Goal: Find specific page/section: Find specific page/section

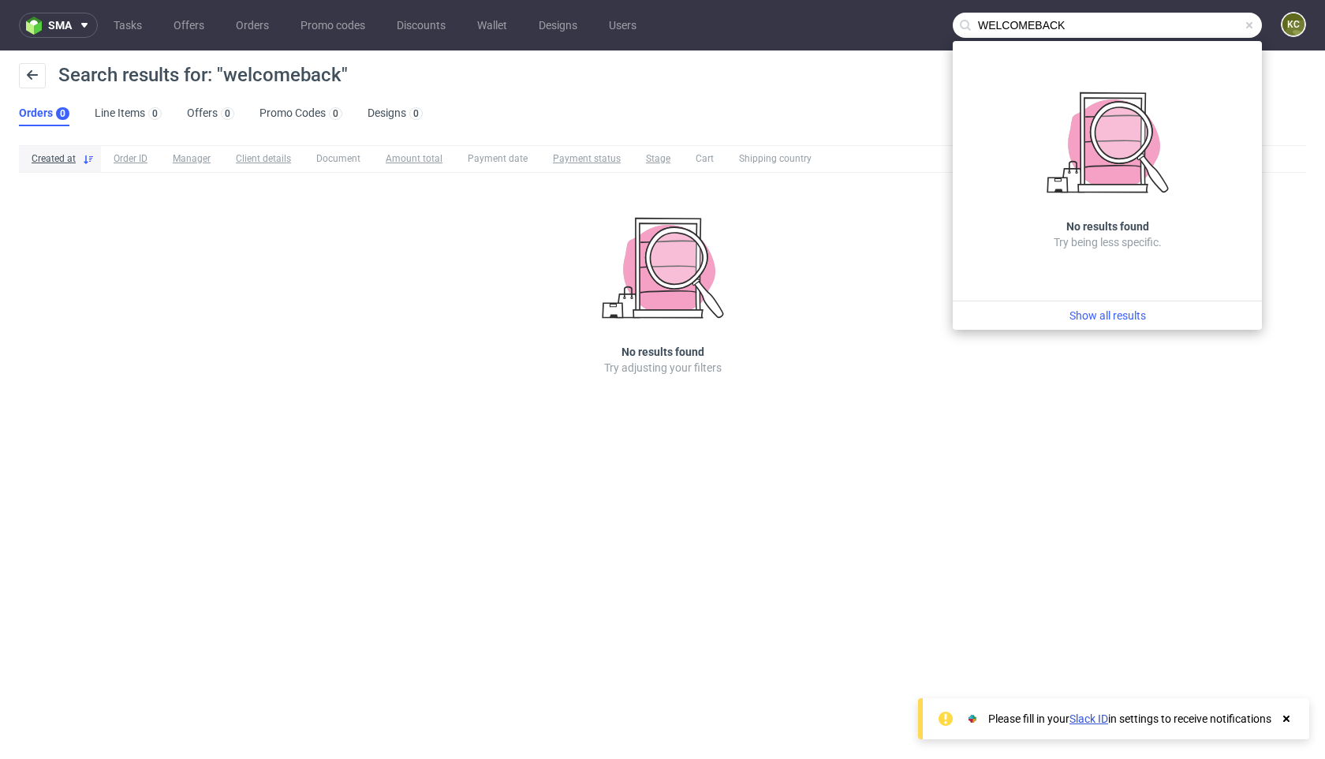
click at [1075, 30] on input "WELCOMEBACK" at bounding box center [1106, 25] width 309 height 25
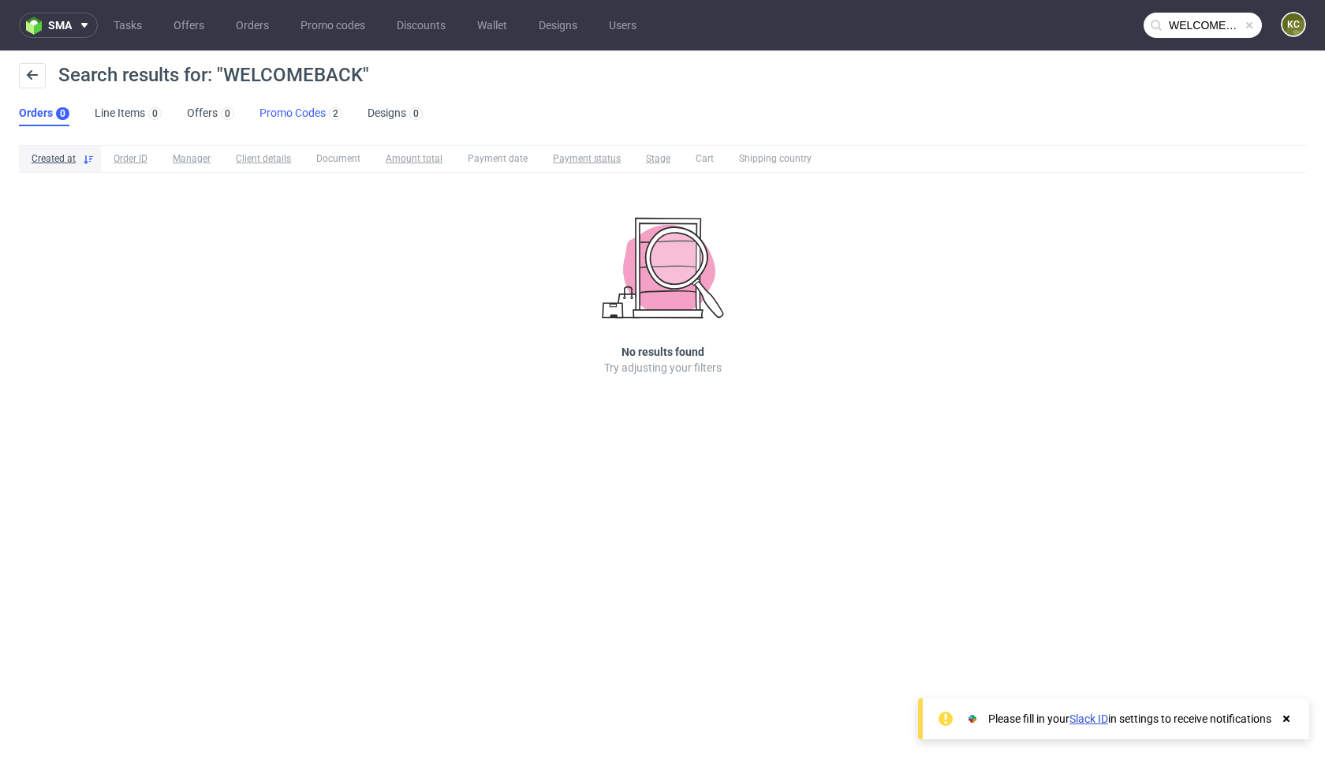
click at [315, 114] on link "Promo Codes 2" at bounding box center [300, 113] width 83 height 25
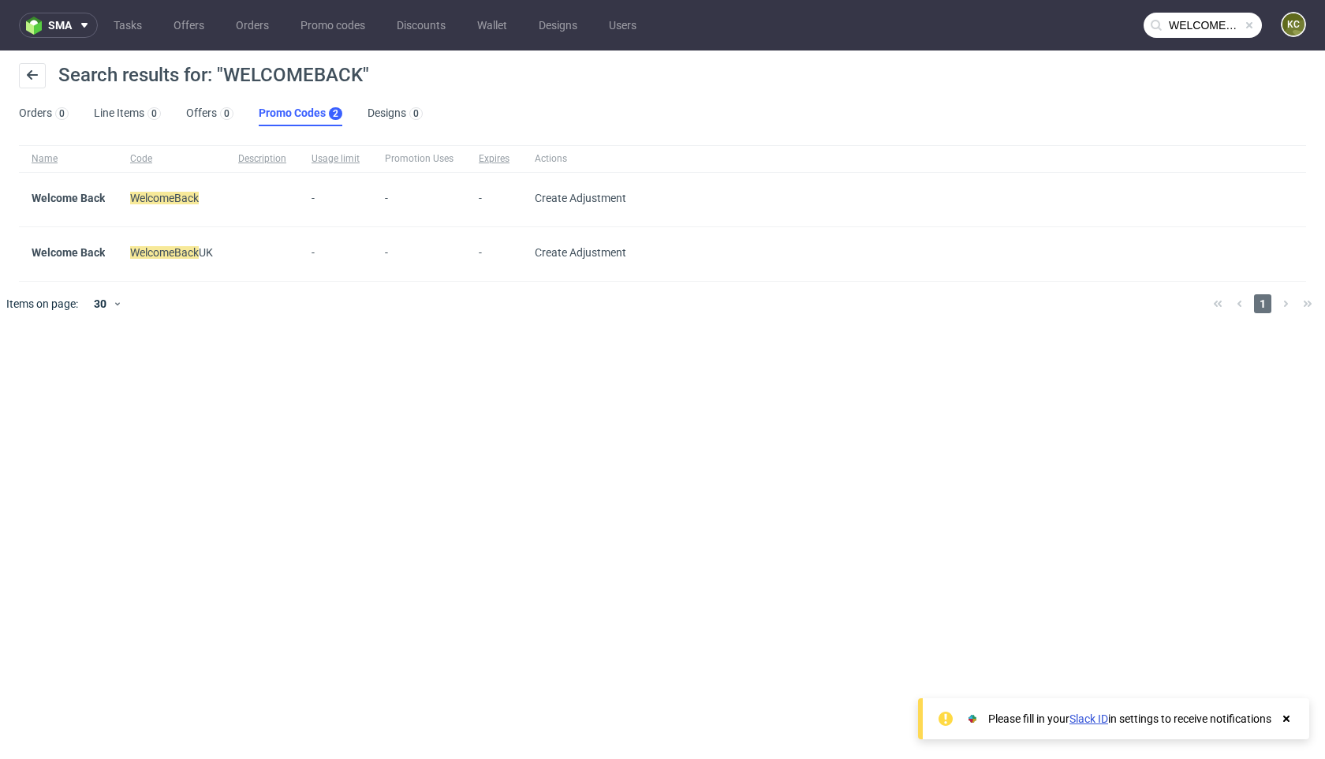
click at [1201, 24] on input "WELCOMEBACK" at bounding box center [1202, 25] width 118 height 25
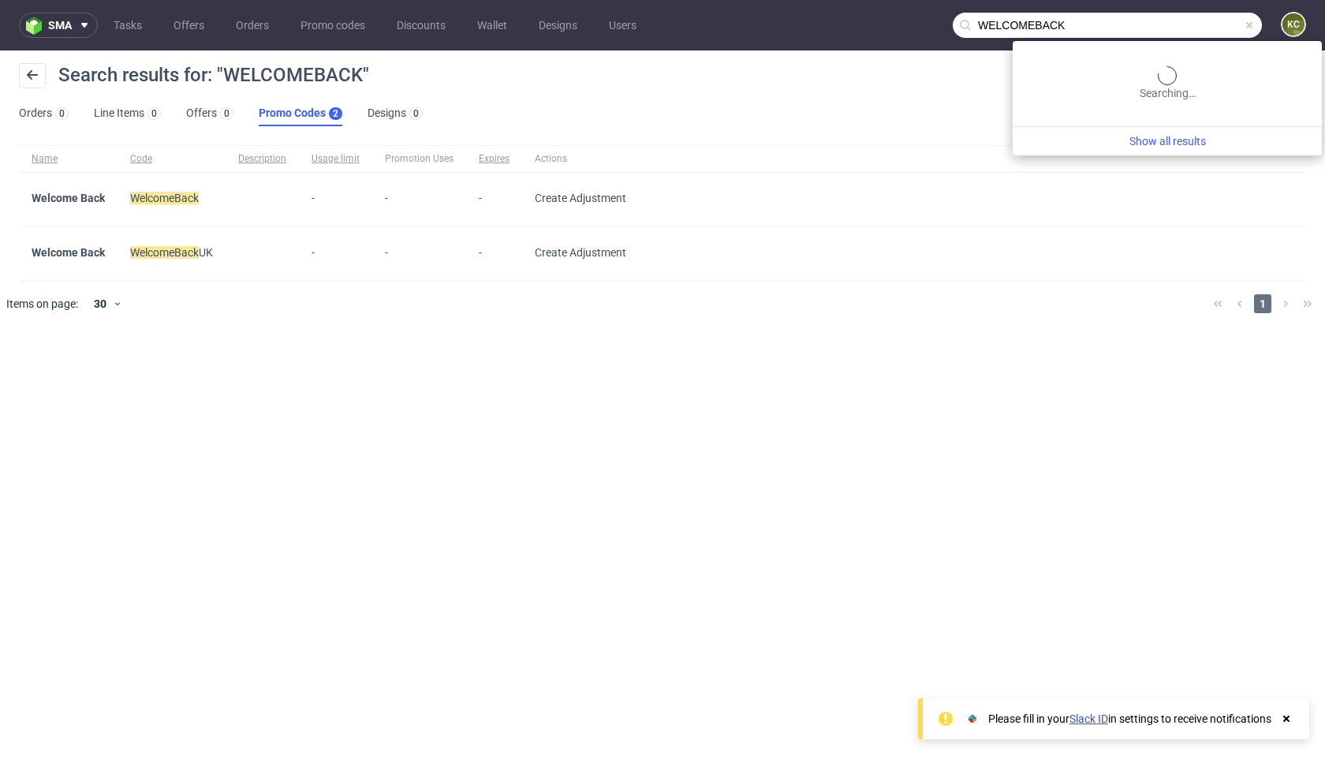
click at [1201, 24] on input "WELCOMEBACK" at bounding box center [1106, 25] width 309 height 25
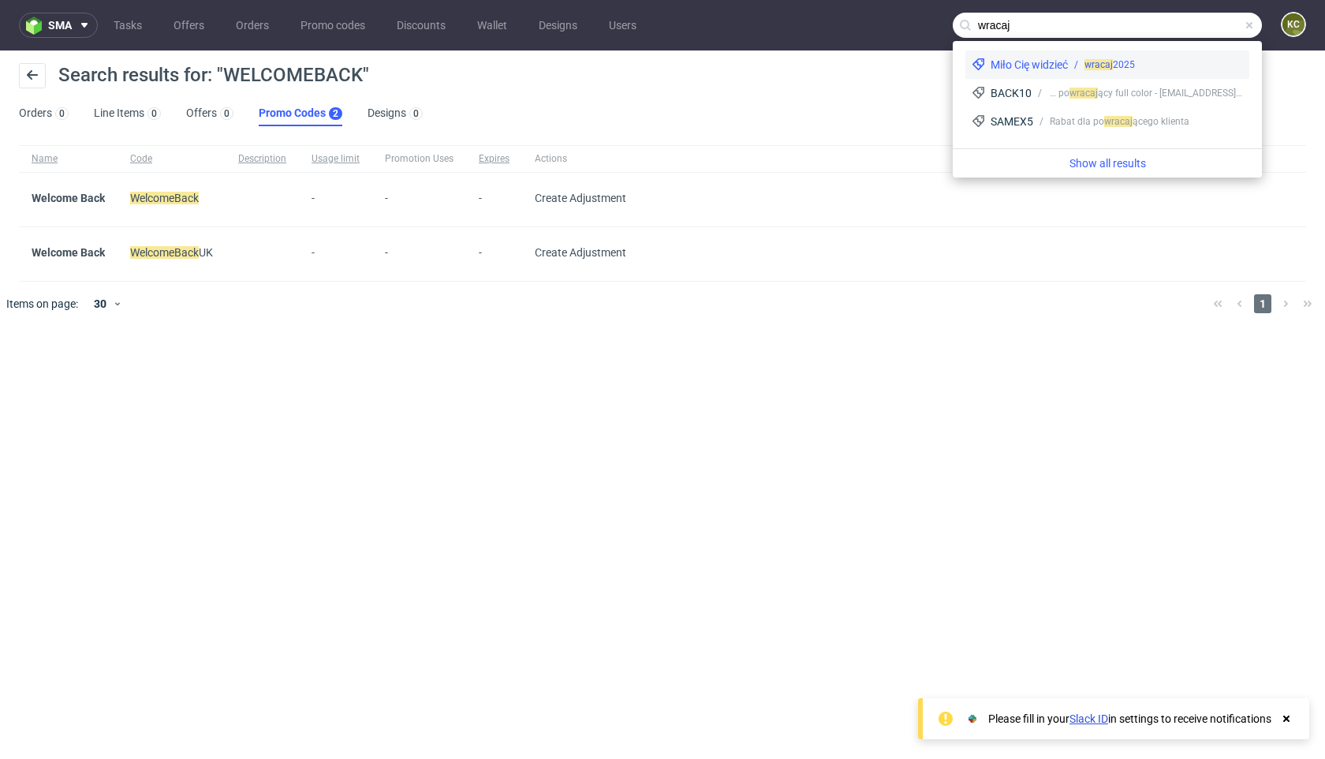
type input "wracaj"
click at [1107, 62] on span "wracaj" at bounding box center [1098, 64] width 28 height 11
